Goal: Task Accomplishment & Management: Manage account settings

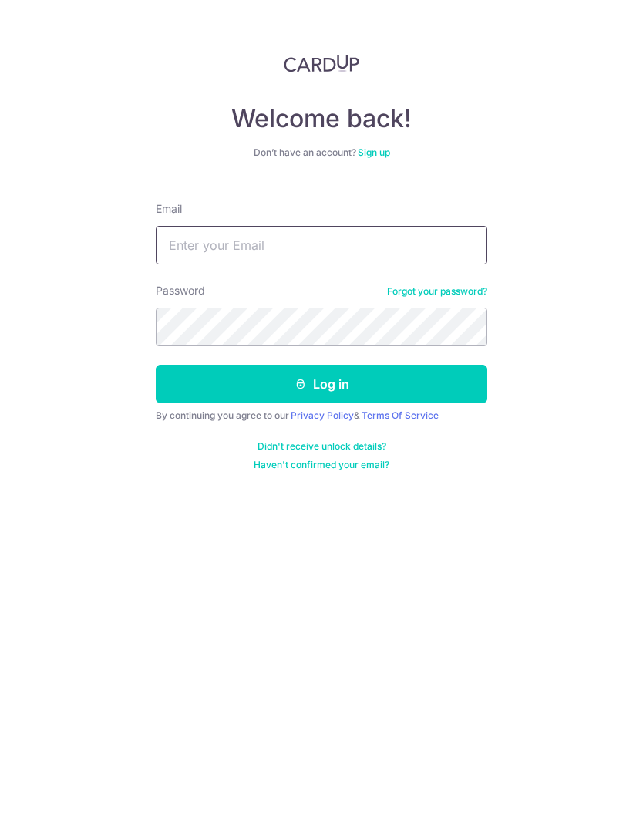
click at [392, 248] on input "Email" at bounding box center [322, 245] width 332 height 39
type input "P"
click at [365, 251] on input "France’s" at bounding box center [322, 245] width 332 height 39
type input "[PERSON_NAME][EMAIL_ADDRESS][DOMAIN_NAME]"
click at [410, 388] on button "Log in" at bounding box center [322, 384] width 332 height 39
